Goal: Navigation & Orientation: Find specific page/section

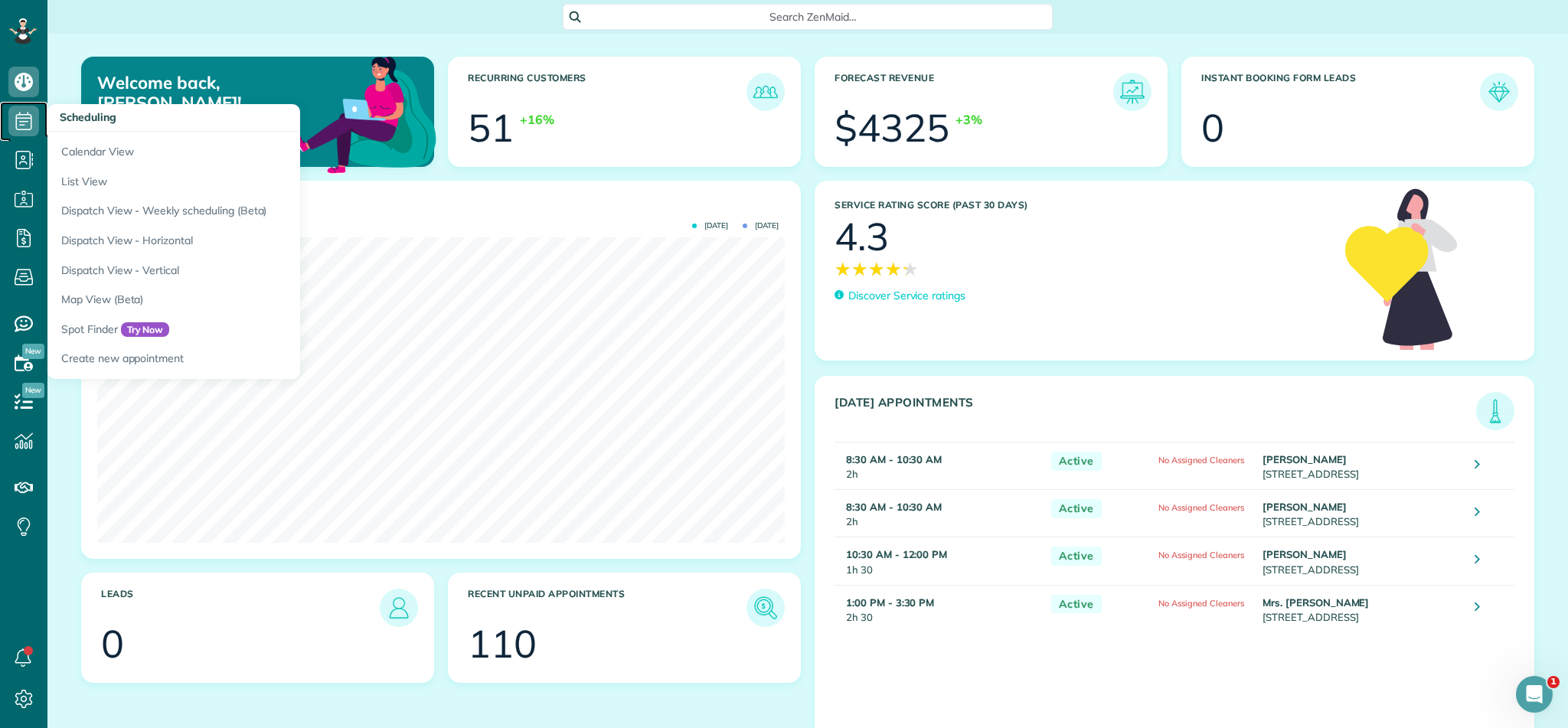
click at [13, 121] on icon at bounding box center [24, 121] width 30 height 30
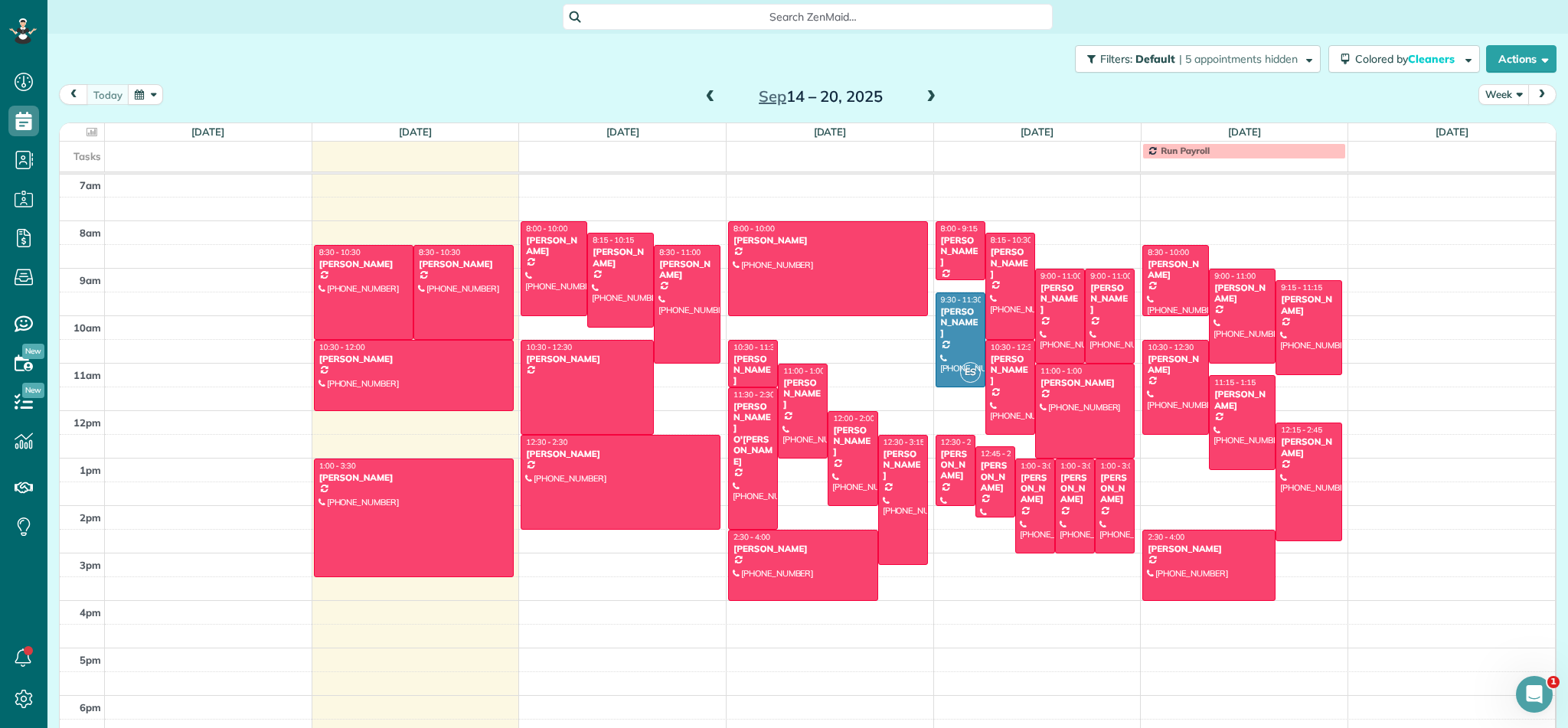
click at [1511, 99] on button "Week" at bounding box center [1504, 94] width 51 height 20
click at [1513, 191] on link "Month" at bounding box center [1539, 191] width 121 height 30
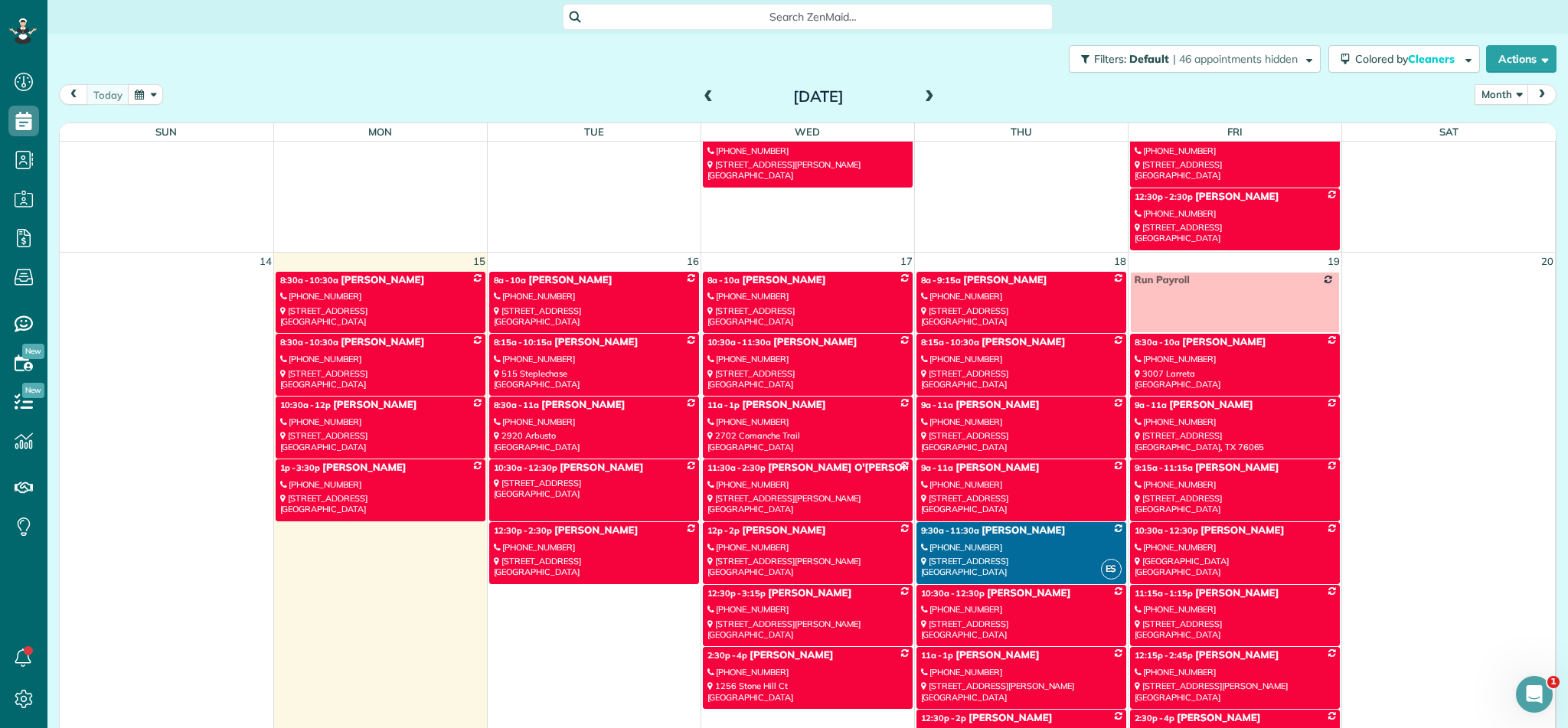
scroll to position [993, 0]
